Goal: Task Accomplishment & Management: Use online tool/utility

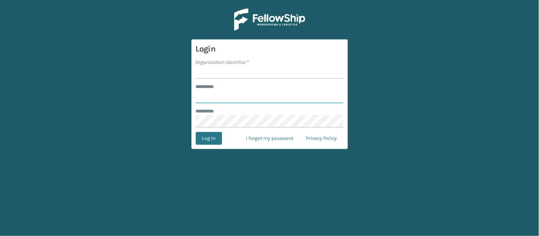
type input "******"
type input "WindGap"
click at [196, 132] on button "Log In" at bounding box center [209, 138] width 26 height 13
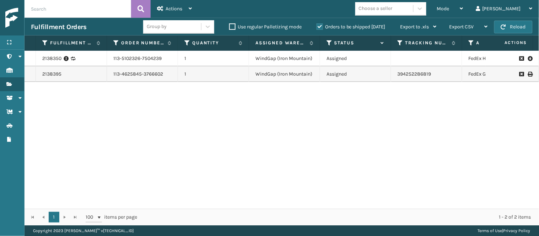
click at [214, 103] on div "2138350 113-5102326-7504239 1 WindGap (Iron Mountain) Assigned FedEx Home Deliv…" at bounding box center [282, 130] width 515 height 158
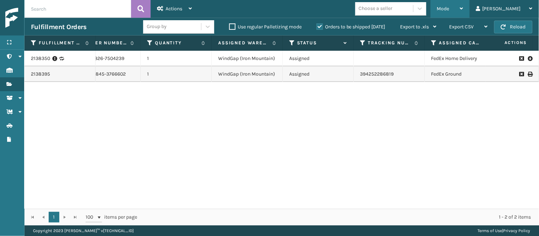
click at [450, 7] on span "Mode" at bounding box center [443, 9] width 12 height 6
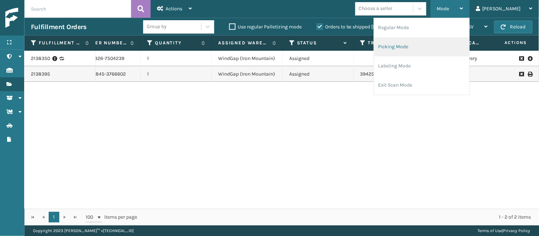
click at [427, 48] on li "Picking Mode" at bounding box center [421, 46] width 95 height 19
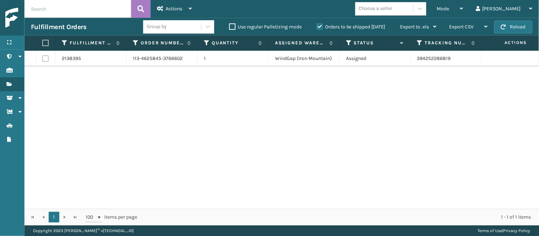
click at [45, 57] on label at bounding box center [45, 58] width 6 height 6
click at [43, 57] on input "checkbox" at bounding box center [42, 57] width 0 height 5
checkbox input "true"
click at [186, 5] on div "Actions" at bounding box center [174, 9] width 35 height 18
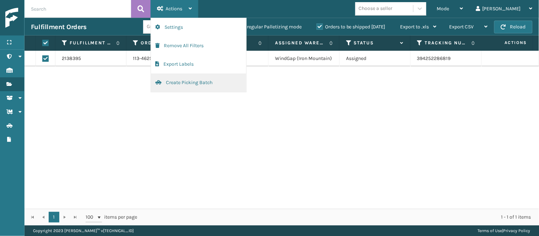
click at [198, 83] on button "Create Picking Batch" at bounding box center [198, 83] width 95 height 18
